Goal: Contribute content

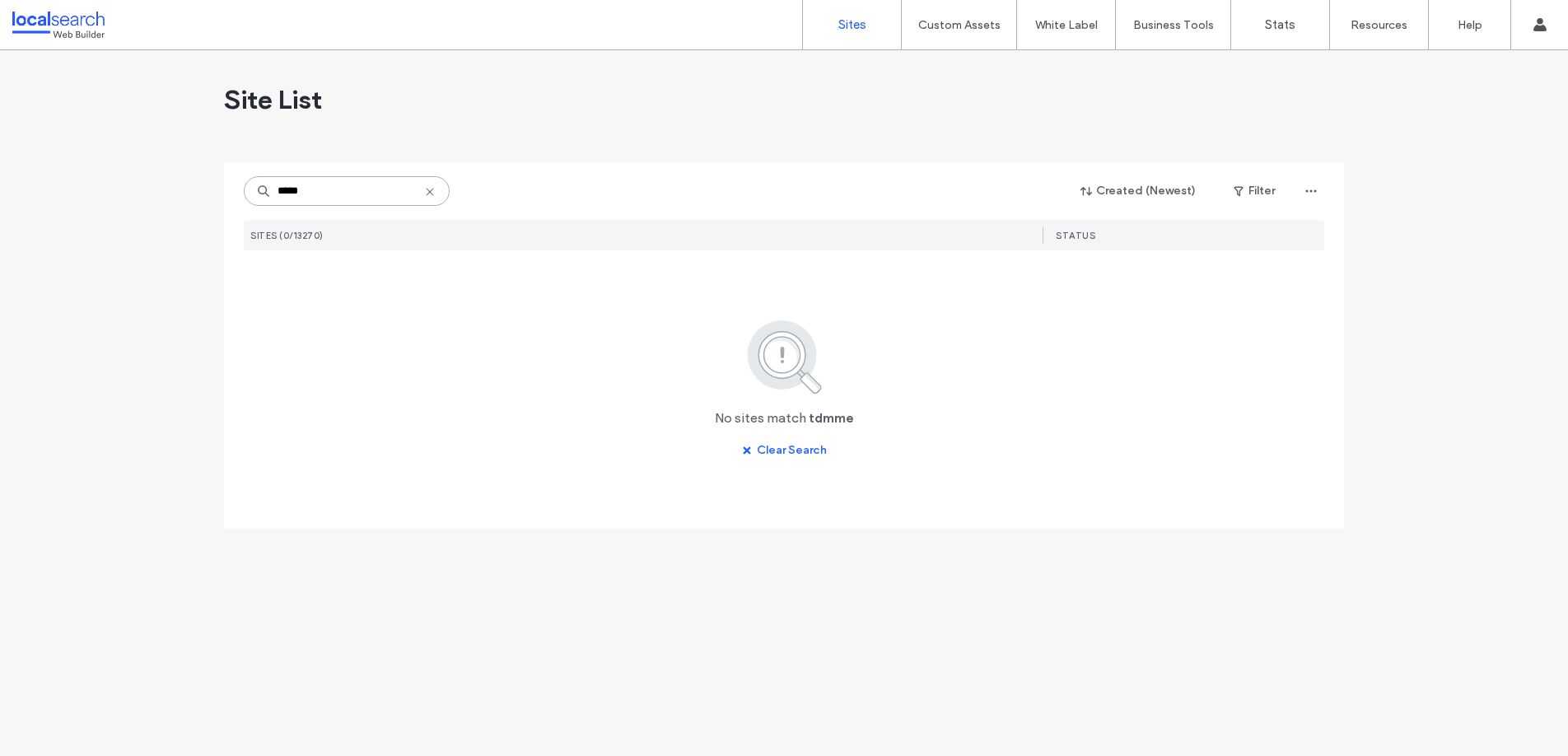
drag, startPoint x: 343, startPoint y: 193, endPoint x: 265, endPoint y: 191, distance: 78.0
click at [265, 191] on div "*****" at bounding box center [347, 191] width 206 height 30
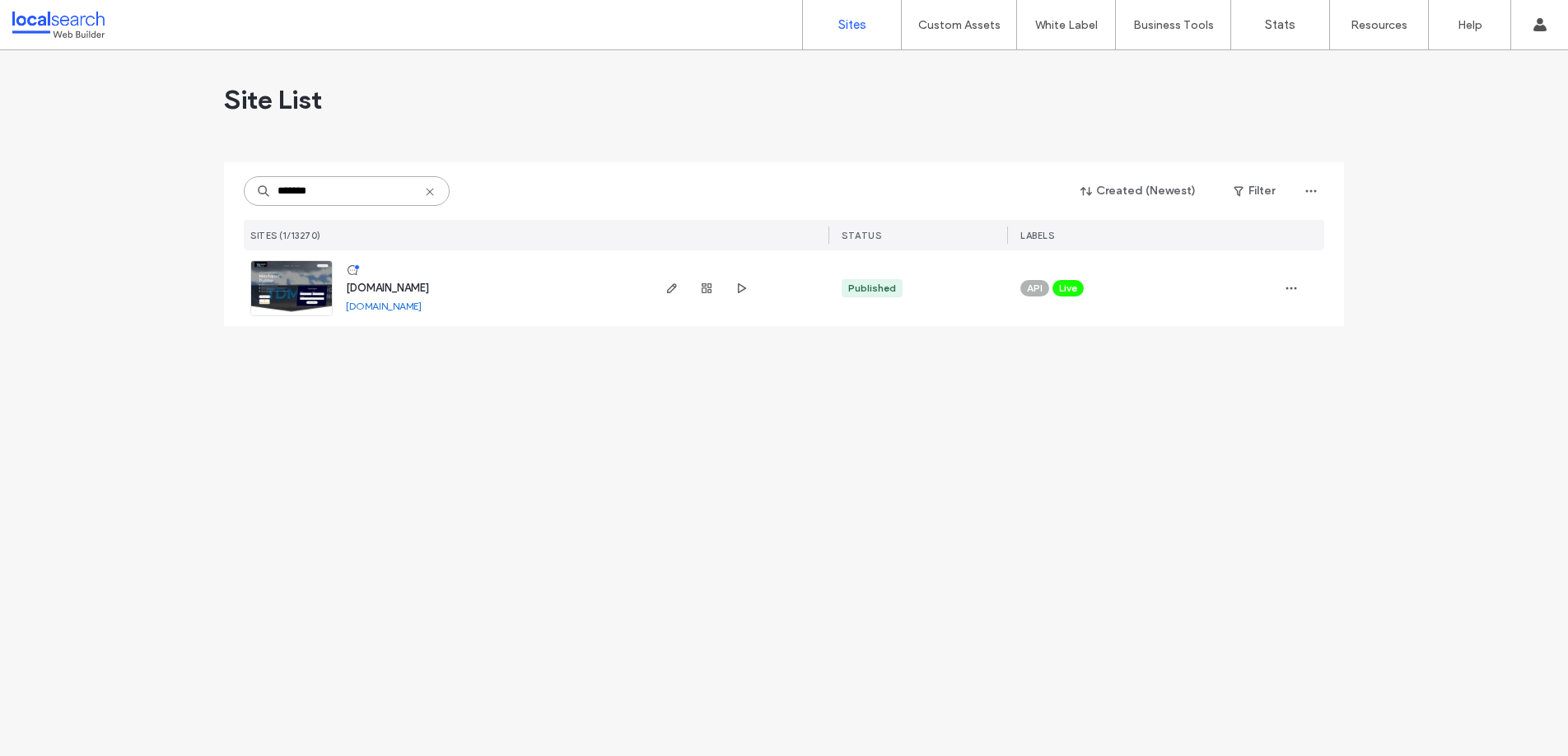
type input "*******"
click at [429, 285] on span "[DOMAIN_NAME]" at bounding box center [387, 287] width 84 height 12
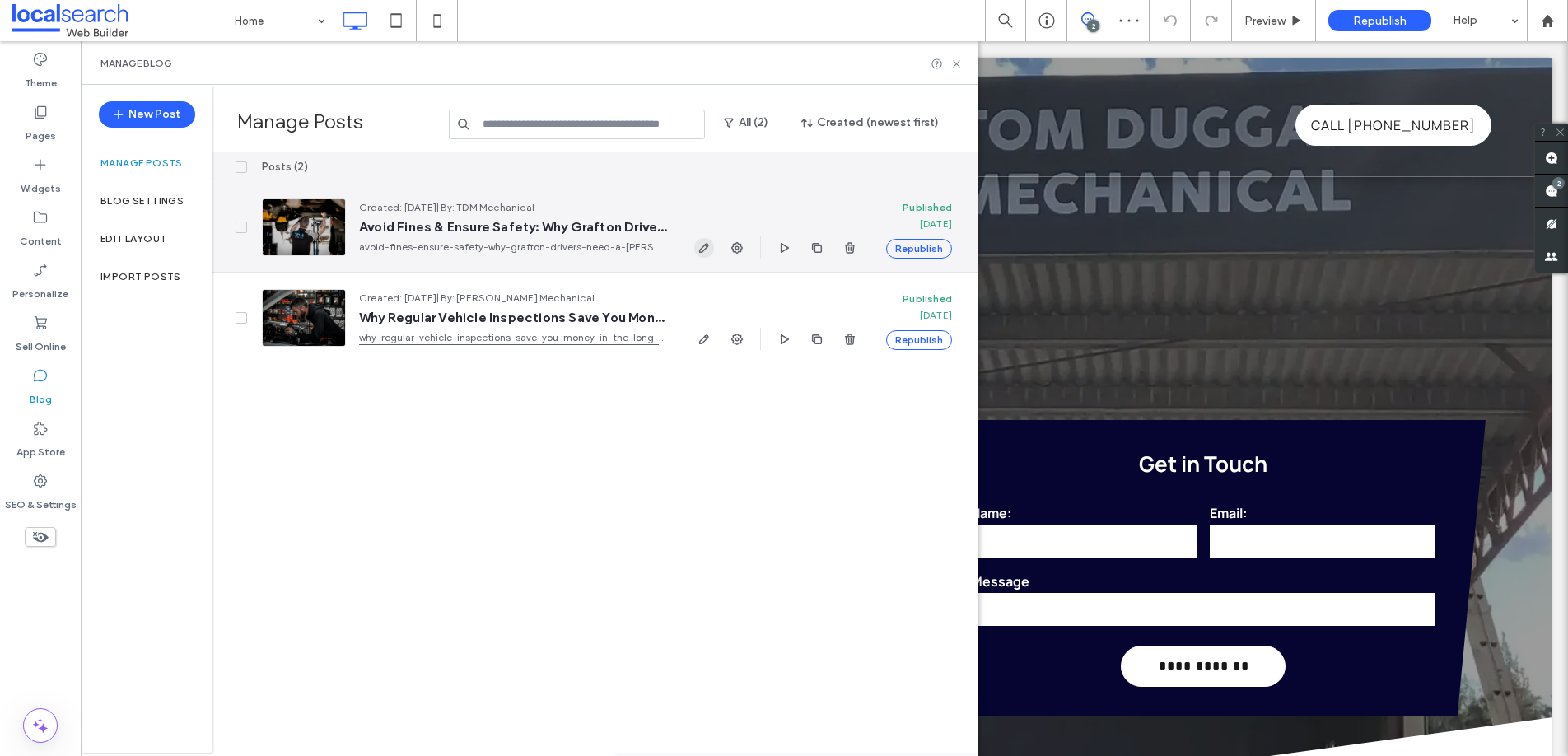
click at [704, 250] on icon "button" at bounding box center [704, 248] width 13 height 13
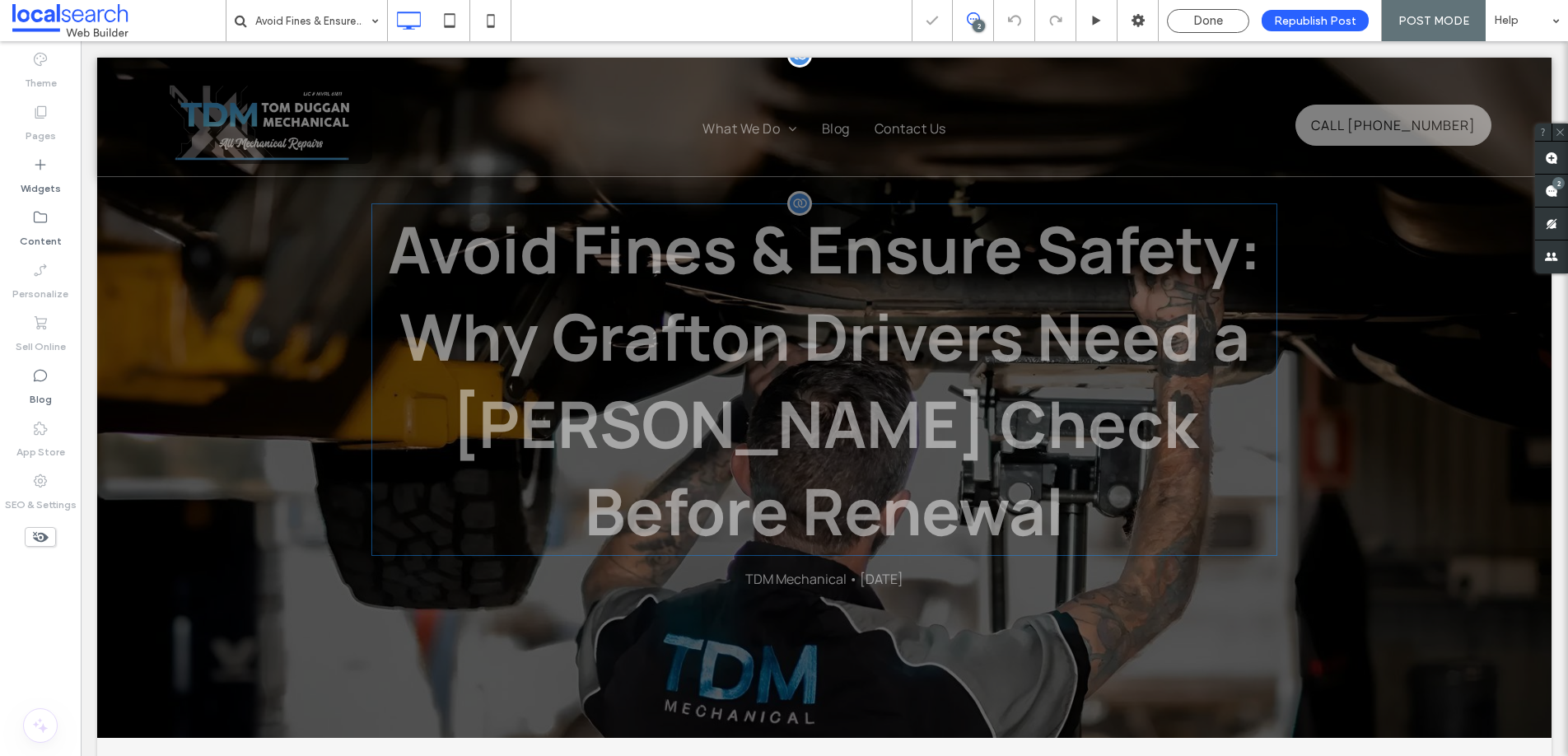
scroll to position [3, 0]
click at [593, 344] on h1 "Avoid Fines & Ensure Safety: Why Grafton Drivers Need a [PERSON_NAME] Check Bef…" at bounding box center [824, 379] width 906 height 352
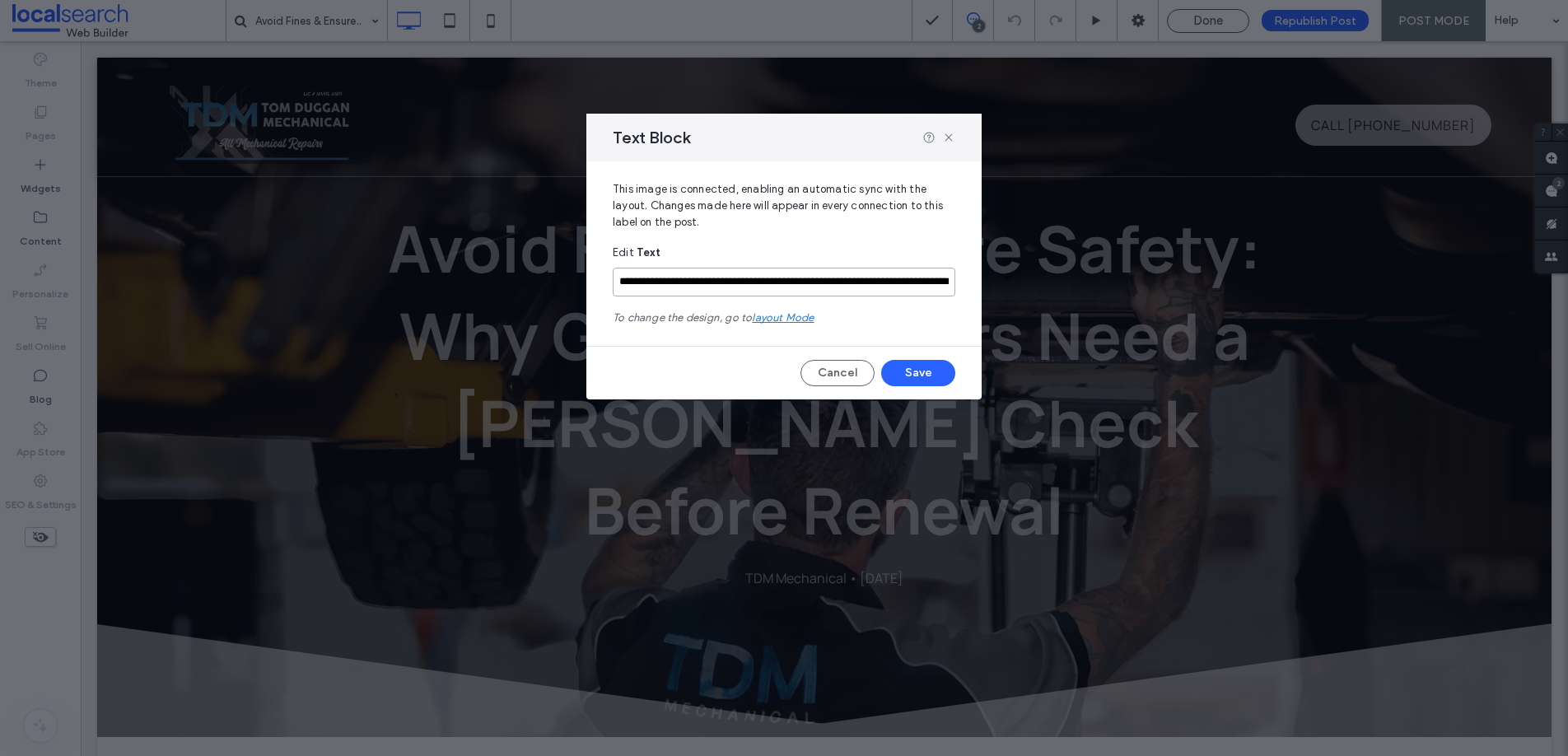
drag, startPoint x: 822, startPoint y: 281, endPoint x: 789, endPoint y: 280, distance: 33.0
click at [789, 280] on input "**********" at bounding box center [784, 281] width 343 height 29
type input "**********"
click at [919, 371] on button "Save" at bounding box center [918, 373] width 74 height 26
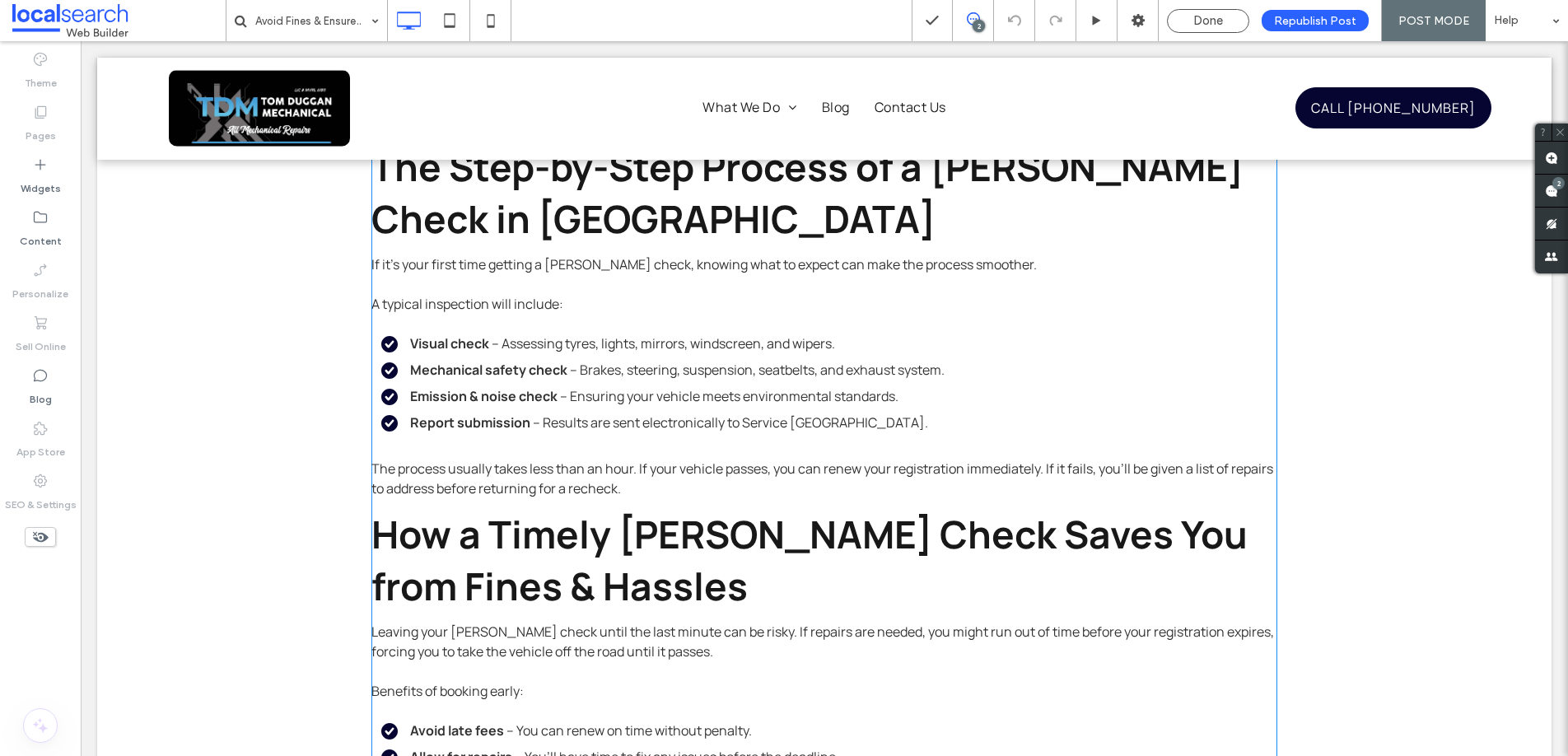
scroll to position [1866, 0]
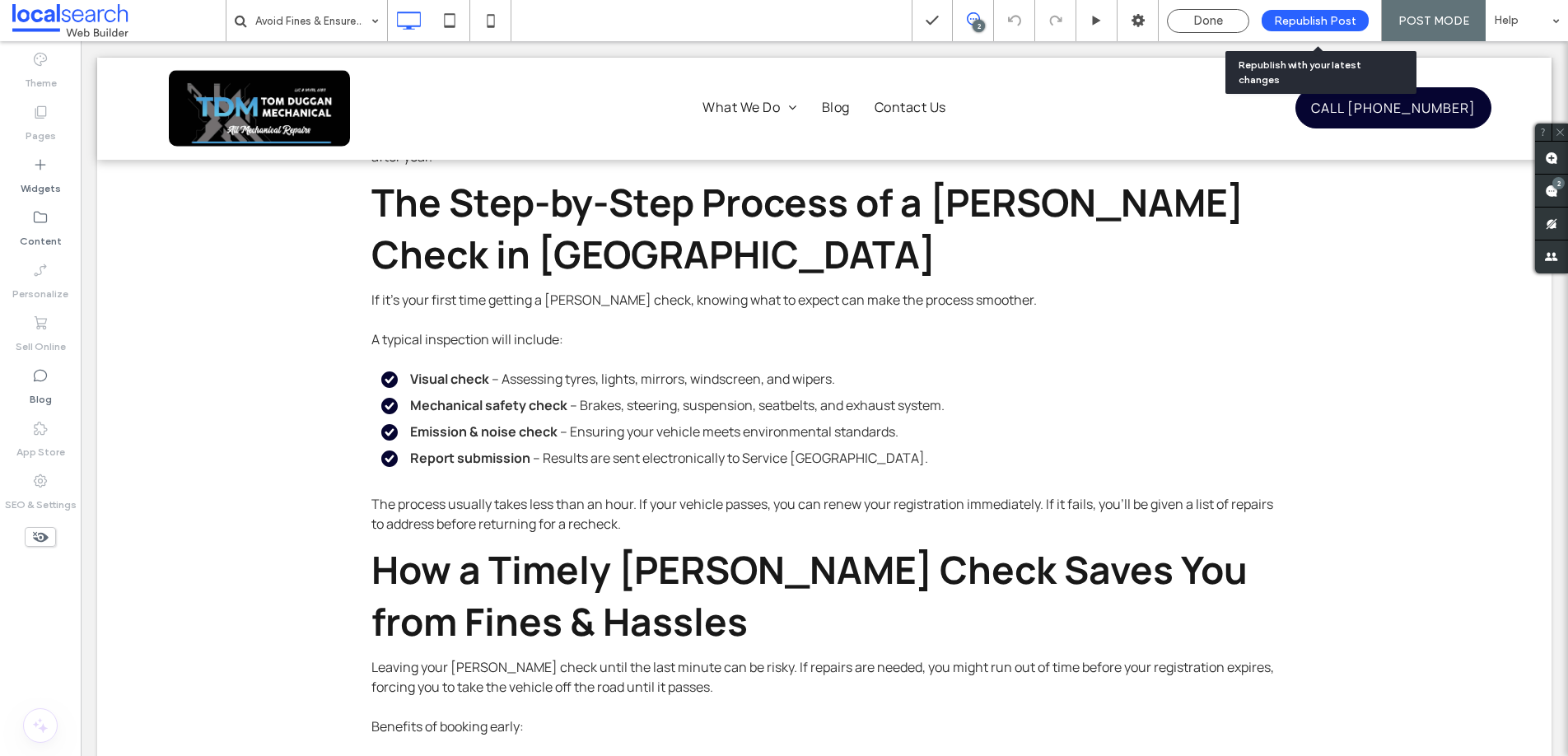
click at [1314, 15] on span "Republish Post" at bounding box center [1316, 21] width 83 height 14
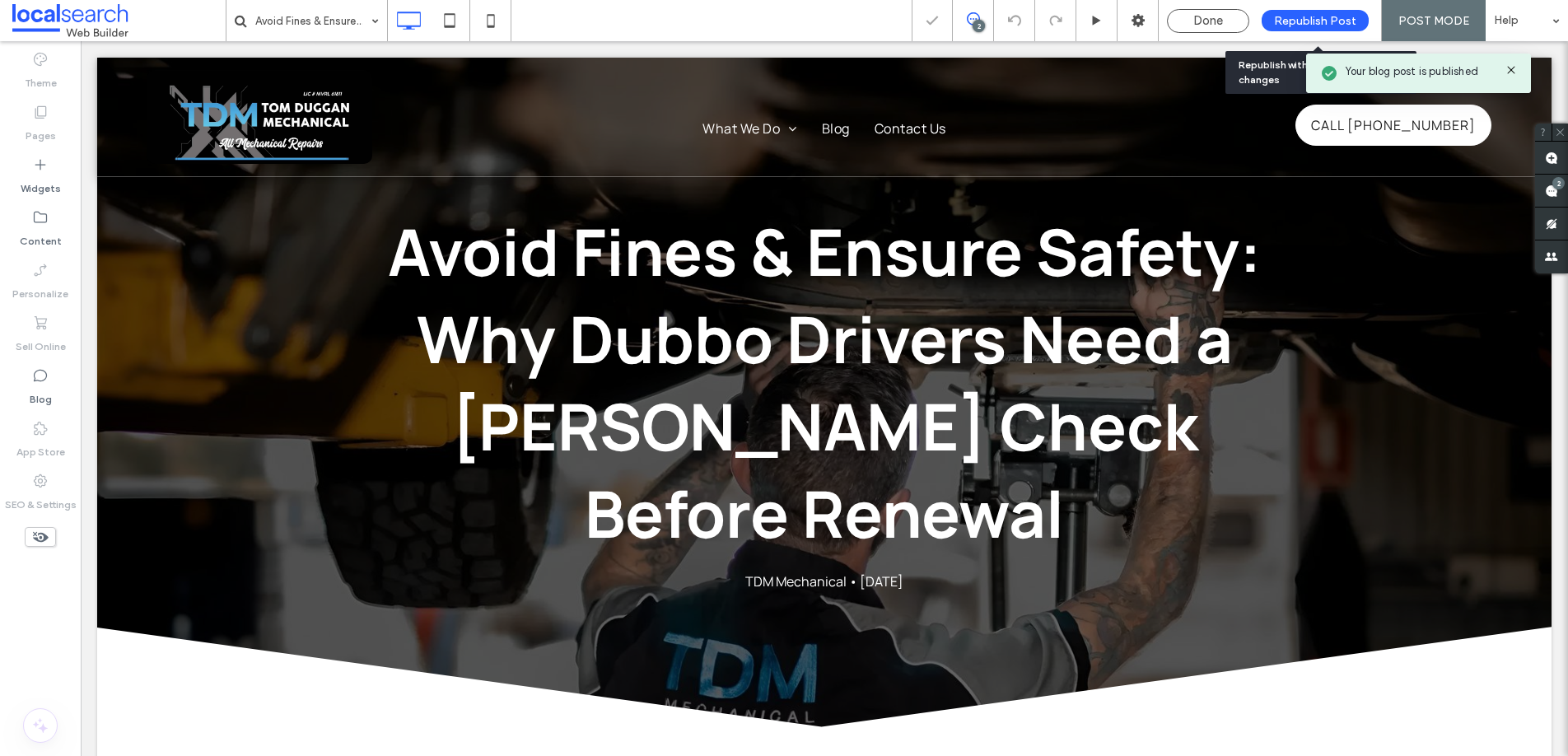
scroll to position [0, 0]
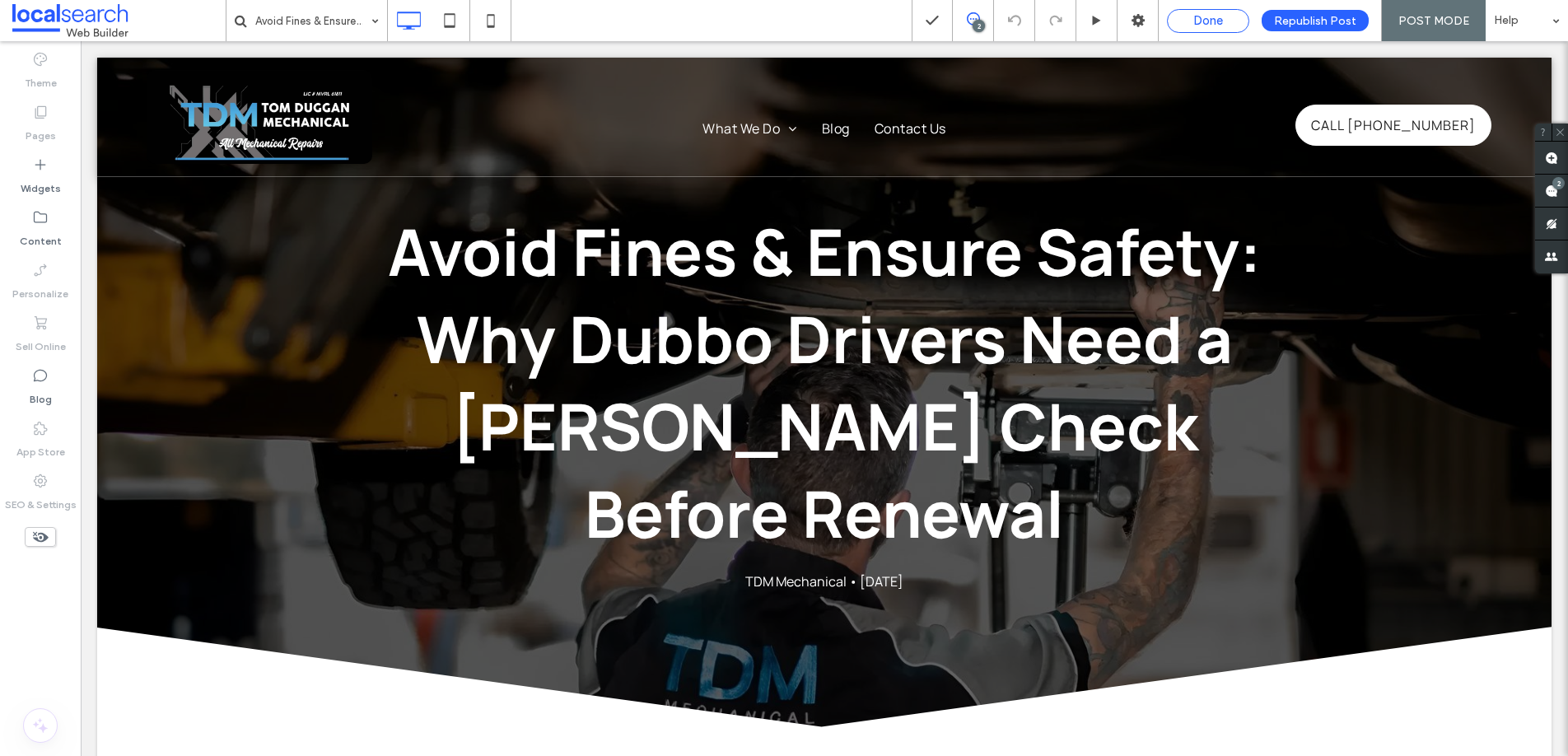
click at [1211, 18] on span "Done" at bounding box center [1208, 21] width 30 height 15
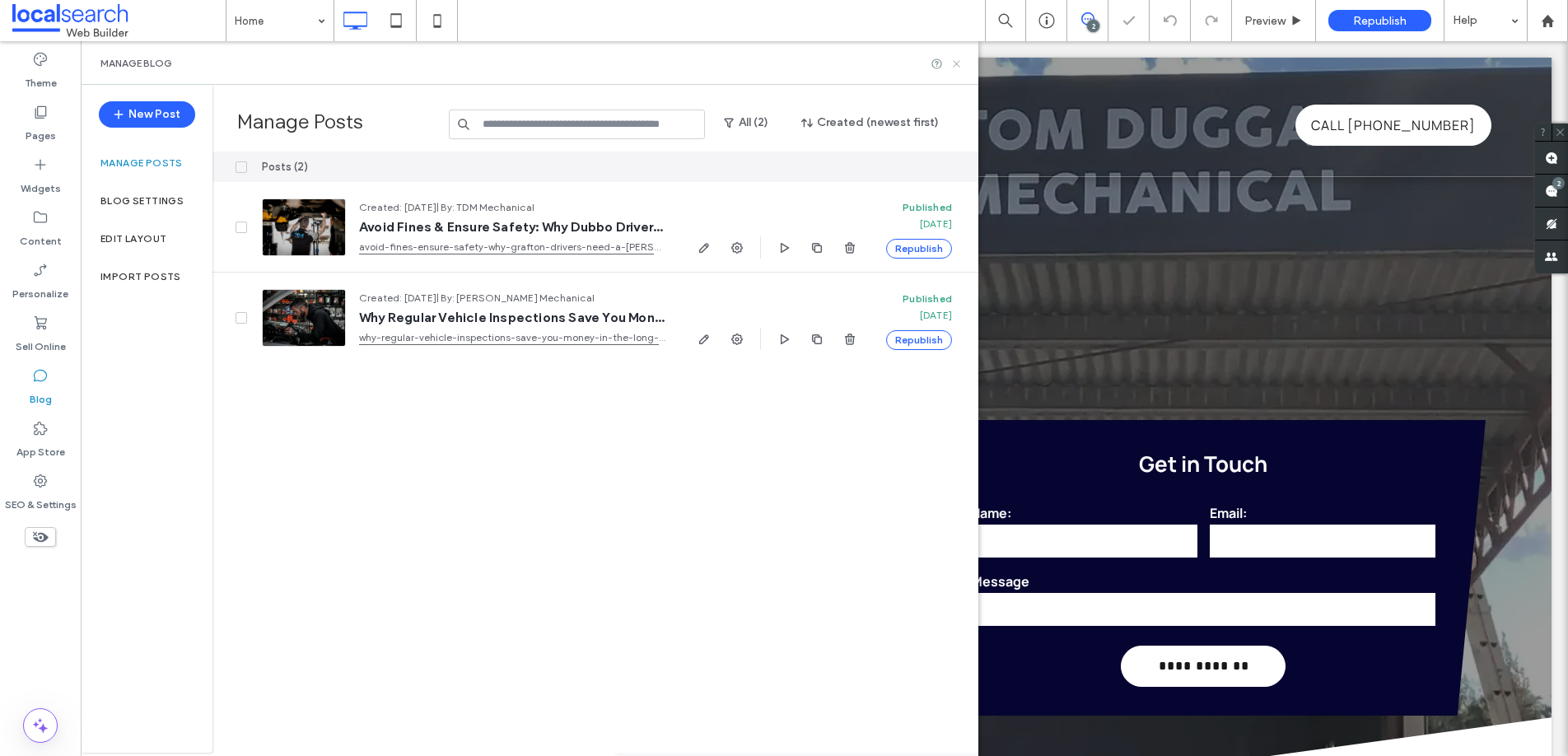
click at [955, 60] on icon at bounding box center [957, 64] width 12 height 12
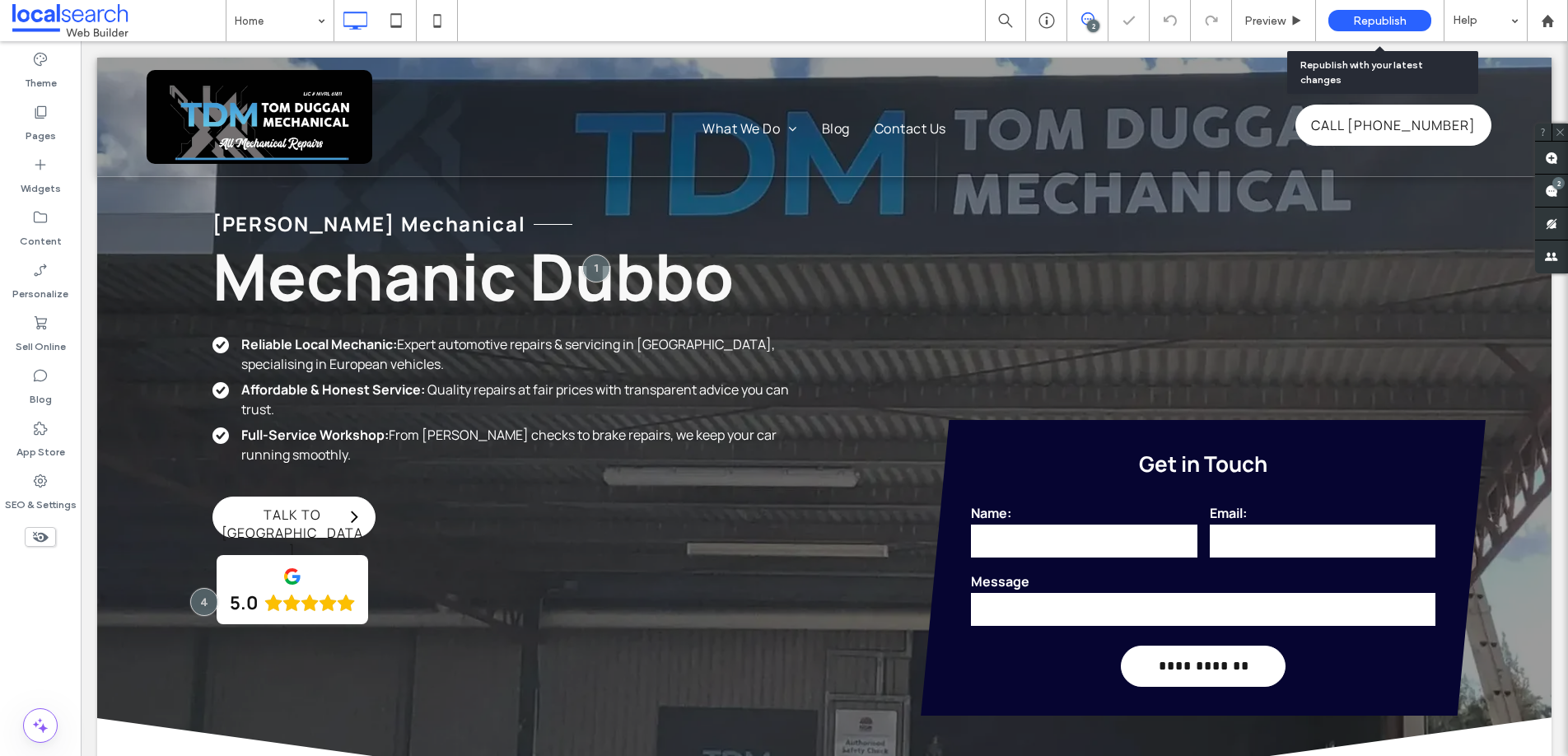
click at [1374, 18] on span "Republish" at bounding box center [1379, 21] width 54 height 14
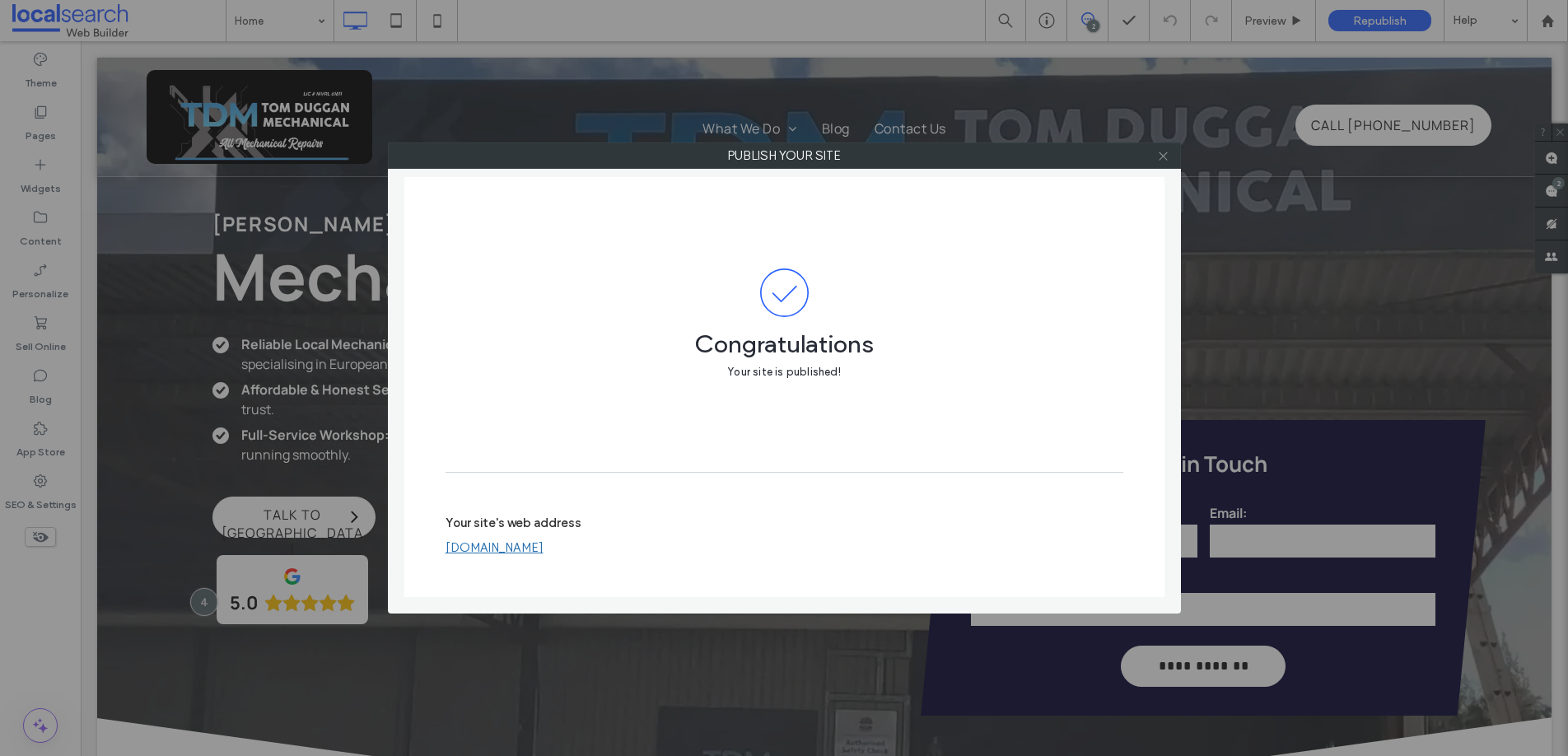
click at [1160, 156] on icon at bounding box center [1163, 156] width 12 height 12
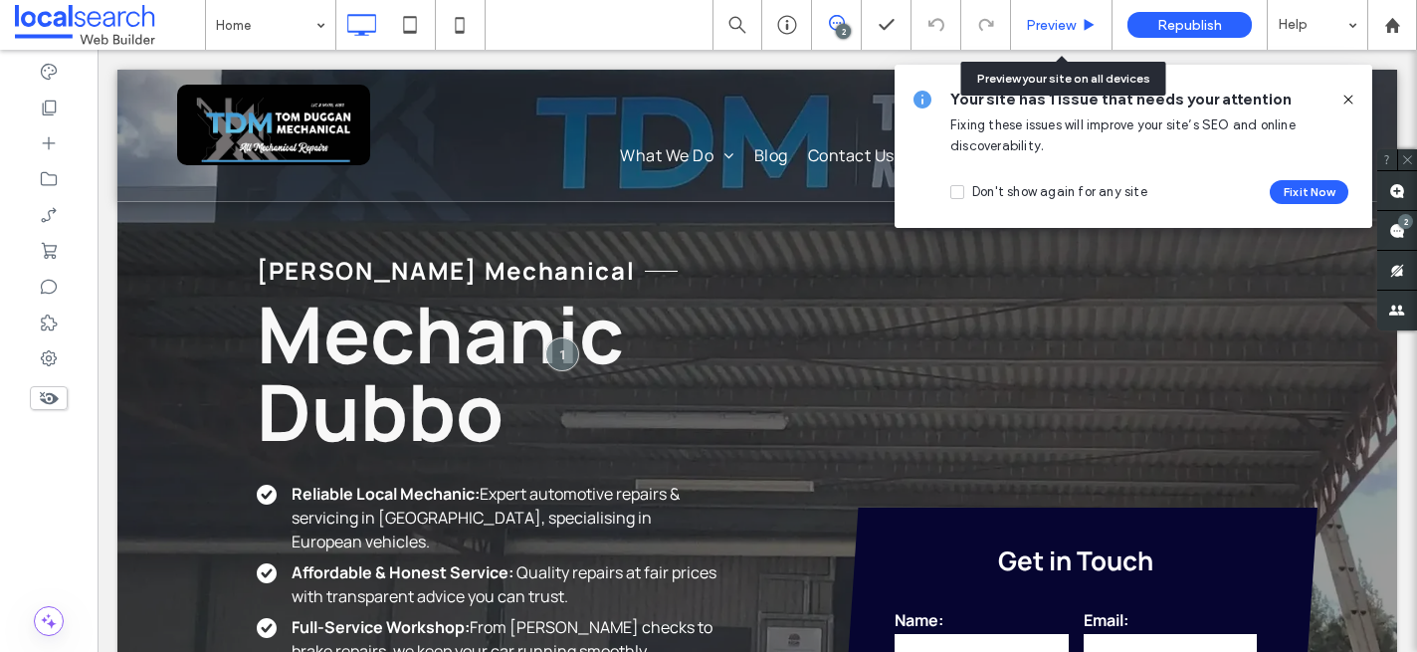
click at [1052, 28] on span "Preview" at bounding box center [1051, 25] width 50 height 17
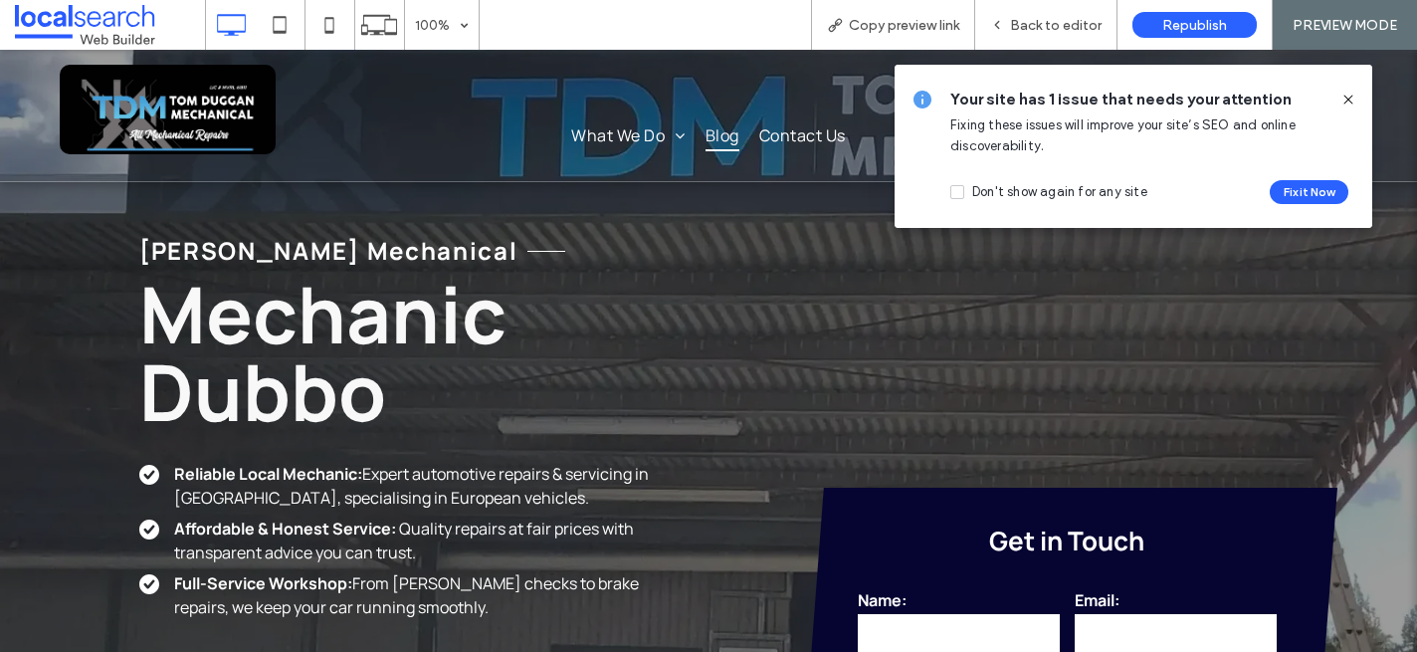
click at [713, 135] on span "Blog" at bounding box center [723, 135] width 34 height 32
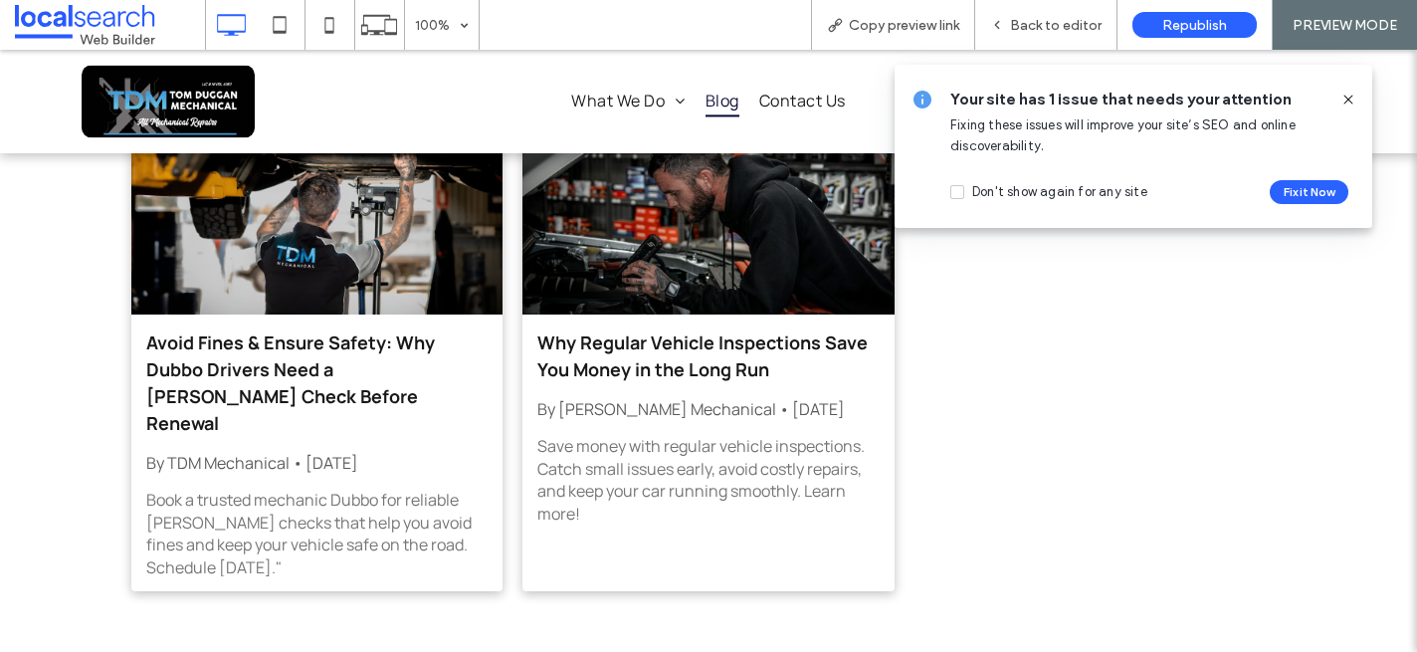
scroll to position [677, 0]
